Goal: Task Accomplishment & Management: Use online tool/utility

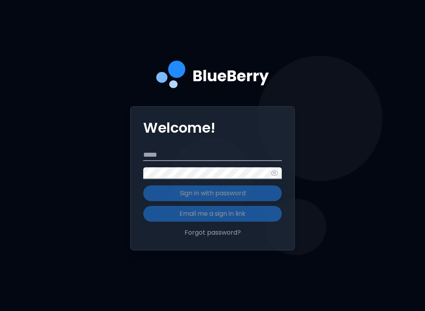
scroll to position [89, 0]
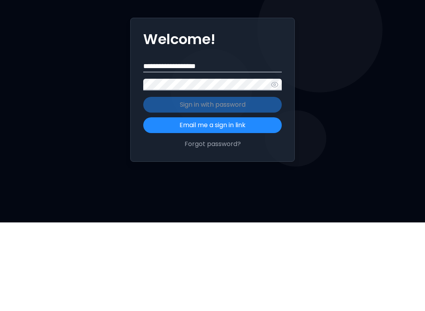
type input "**********"
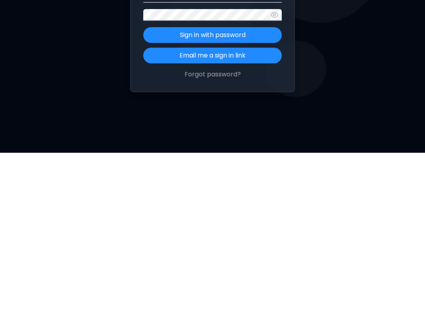
click at [251, 185] on button "Sign in with password" at bounding box center [212, 193] width 138 height 16
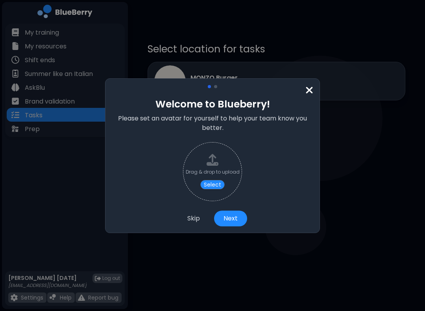
click at [233, 217] on button "Next" at bounding box center [230, 218] width 33 height 16
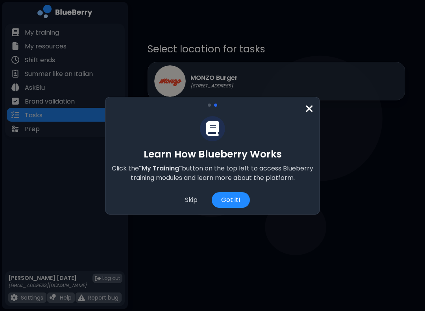
click at [236, 198] on div "Got it!" at bounding box center [231, 200] width 38 height 16
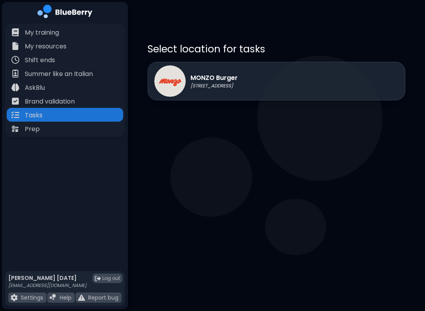
click at [271, 79] on div "MONZO Burger 1401 Granville St, Vancouver" at bounding box center [277, 81] width 258 height 39
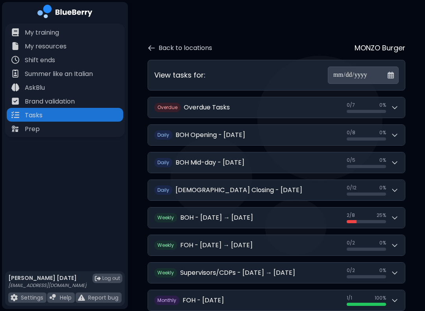
click at [366, 125] on button "D aily BOH Opening - Wednesday, October 8 0 / 8 0 / 8 0 %" at bounding box center [276, 135] width 257 height 20
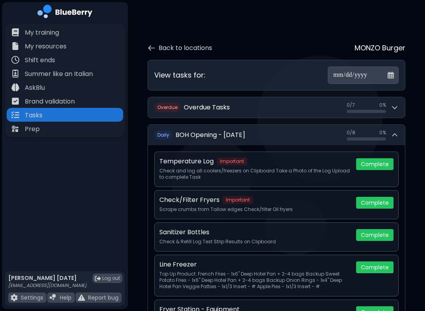
click at [379, 158] on button "Complete" at bounding box center [374, 164] width 37 height 12
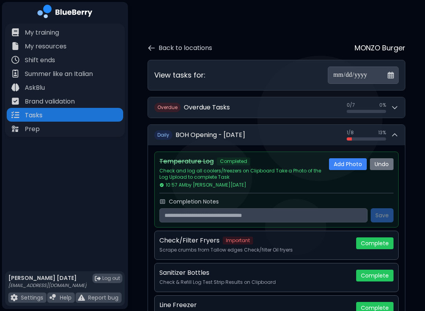
click at [378, 238] on button "Complete" at bounding box center [374, 243] width 37 height 12
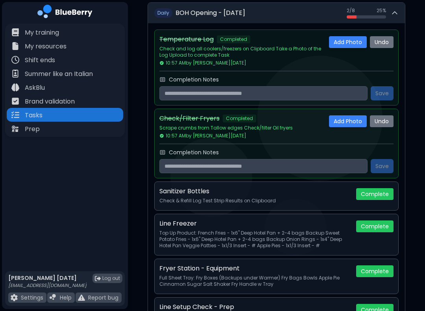
scroll to position [123, 0]
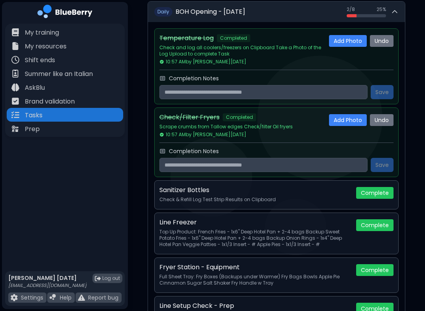
click at [379, 191] on button "Complete" at bounding box center [374, 193] width 37 height 12
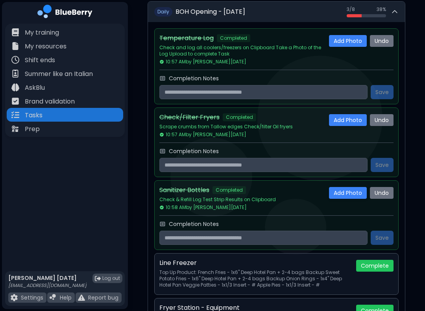
click at [382, 189] on button "Undo" at bounding box center [382, 193] width 24 height 12
click at [390, 189] on button "No" at bounding box center [387, 191] width 13 height 9
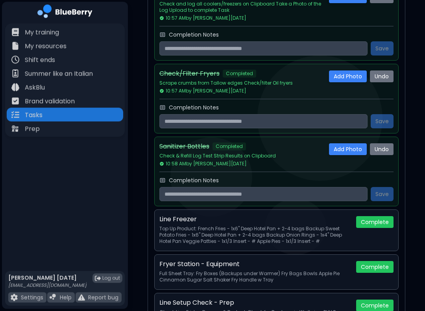
scroll to position [176, 0]
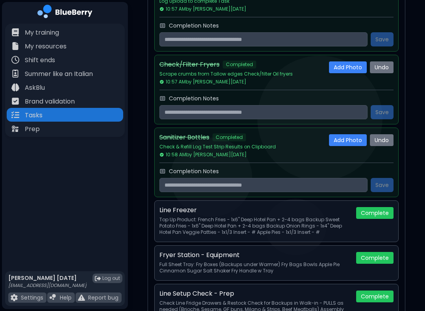
click at [380, 210] on button "Complete" at bounding box center [374, 213] width 37 height 12
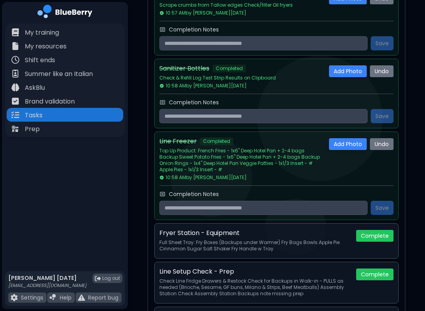
scroll to position [264, 0]
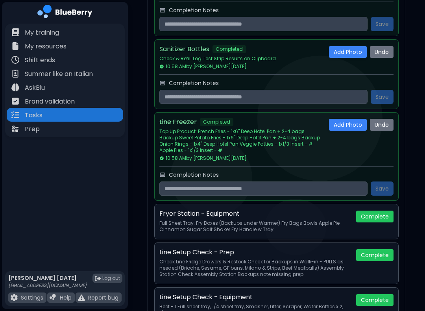
click at [376, 217] on button "Complete" at bounding box center [374, 216] width 37 height 12
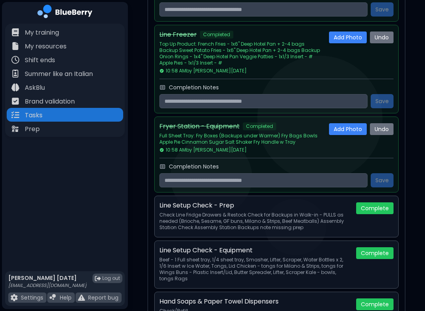
scroll to position [352, 0]
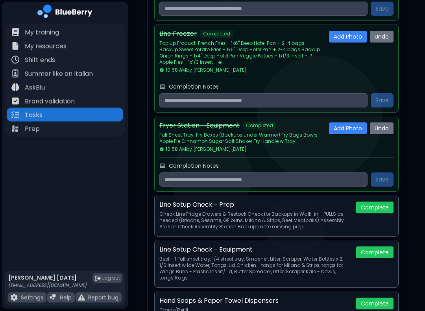
click at [378, 208] on button "Complete" at bounding box center [374, 208] width 37 height 12
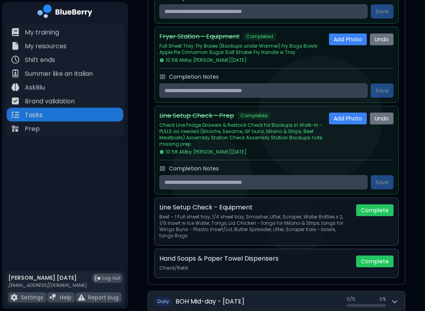
scroll to position [441, 0]
click at [379, 209] on button "Complete" at bounding box center [374, 210] width 37 height 12
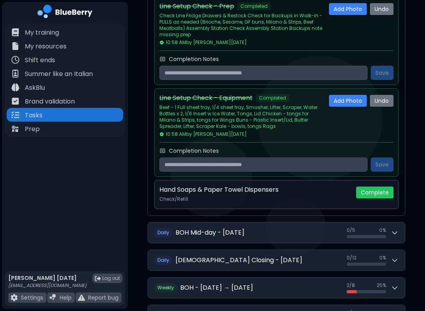
scroll to position [555, 0]
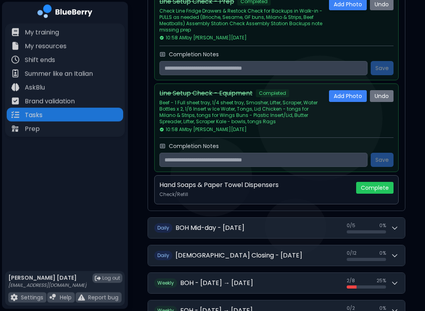
click at [378, 188] on button "Complete" at bounding box center [374, 188] width 37 height 12
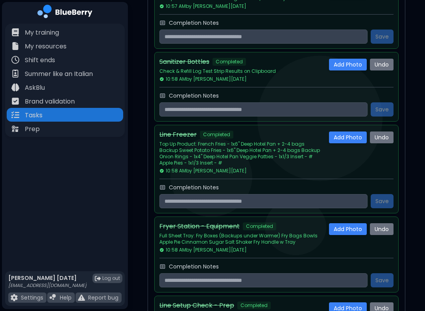
scroll to position [251, 0]
click at [295, 61] on div "Sanitizer Bottles Completed" at bounding box center [240, 61] width 163 height 9
click at [385, 68] on button "Undo" at bounding box center [382, 65] width 24 height 12
click at [364, 61] on button "Yes" at bounding box center [370, 63] width 15 height 9
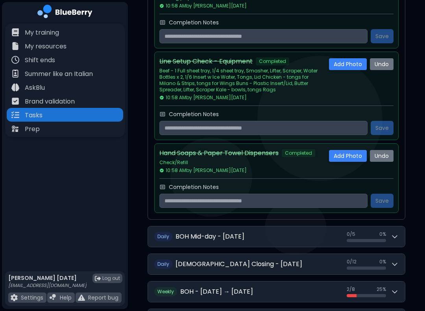
scroll to position [546, 0]
